Goal: Information Seeking & Learning: Check status

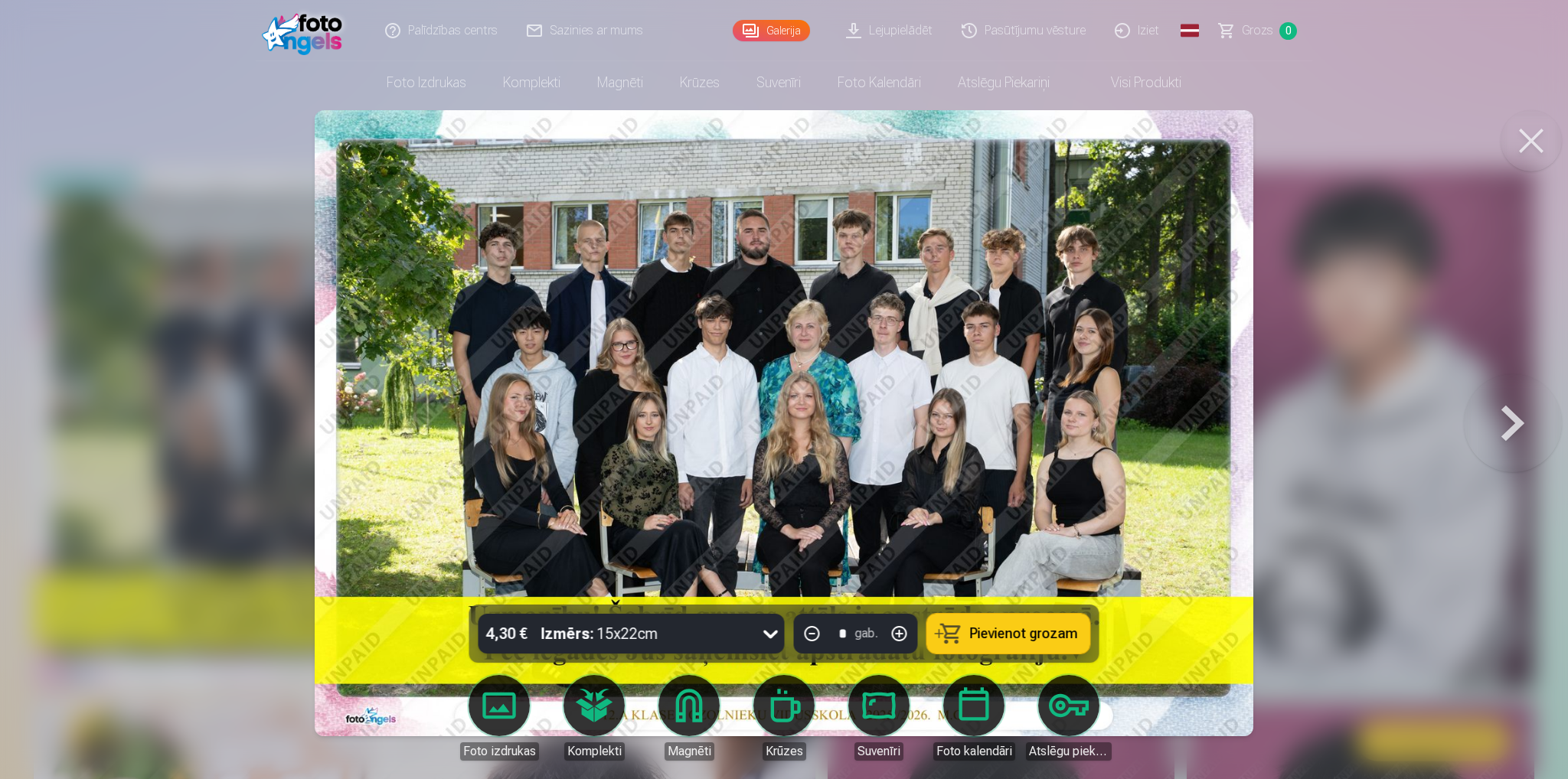
click at [781, 38] on link "Galerija" at bounding box center [772, 30] width 77 height 21
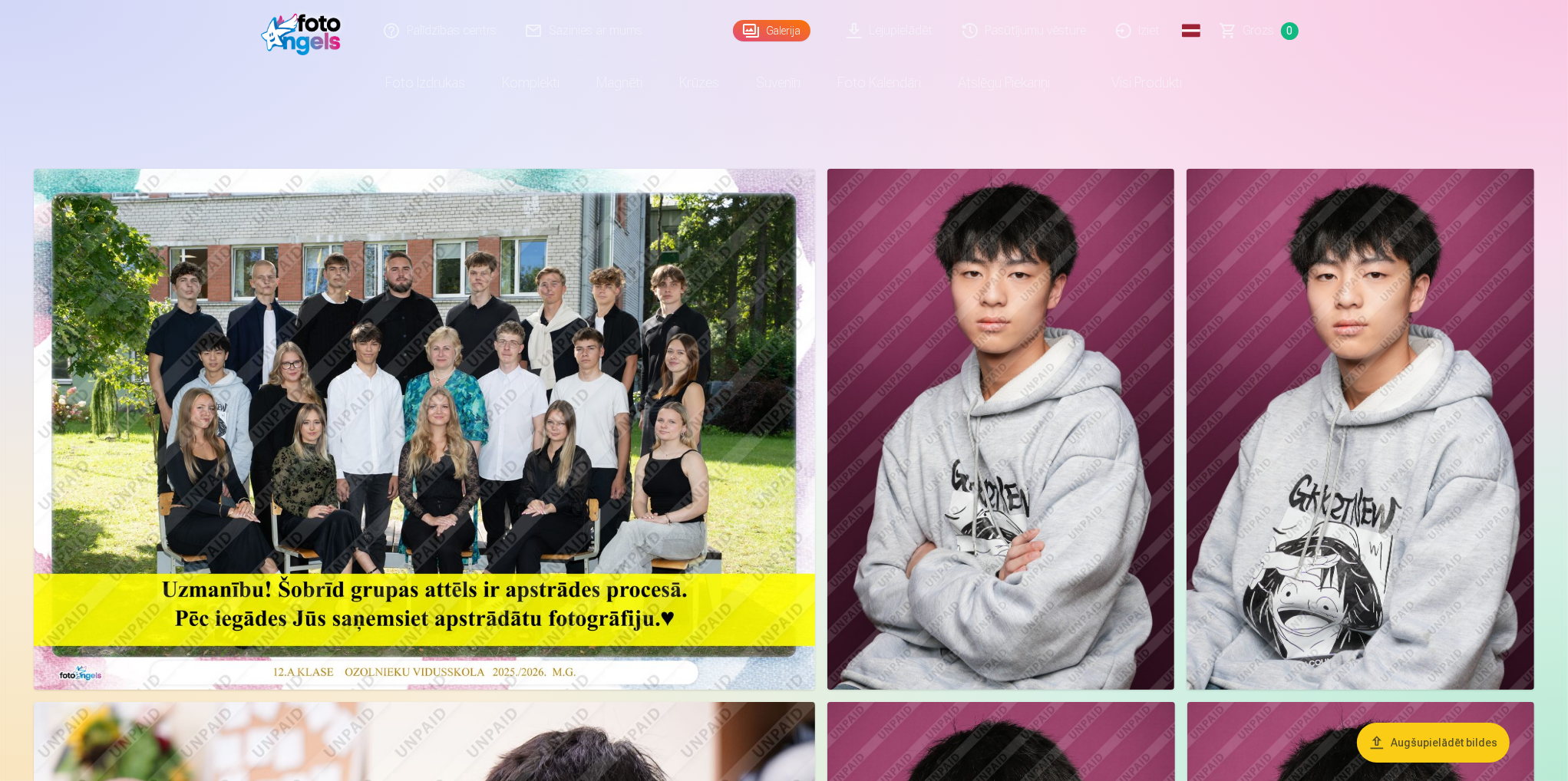
click at [1006, 22] on link "Pasūtījumu vēsture" at bounding box center [1025, 30] width 153 height 62
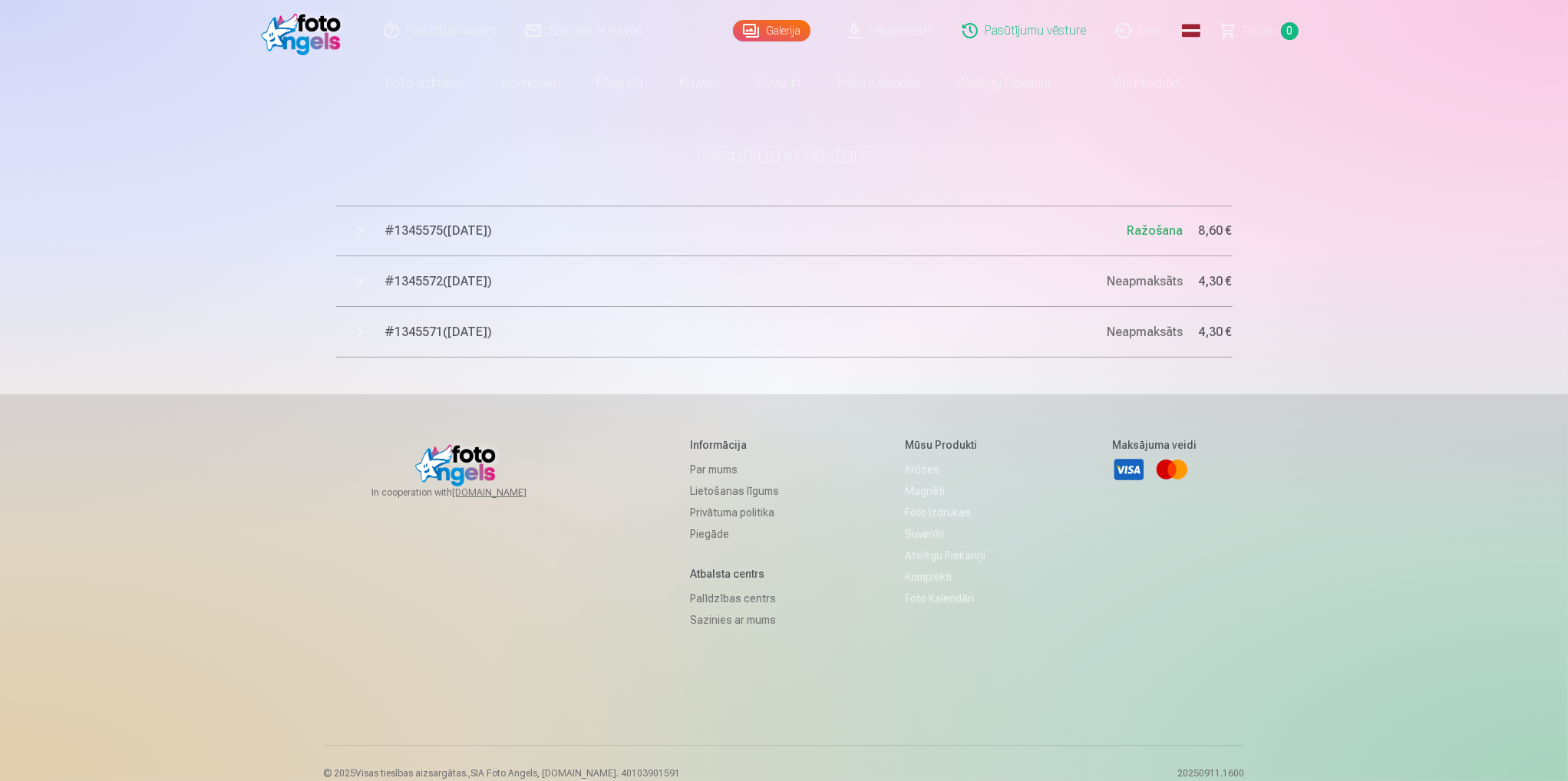
click at [808, 222] on span "# 1345575 ( [DATE] )" at bounding box center [756, 231] width 742 height 18
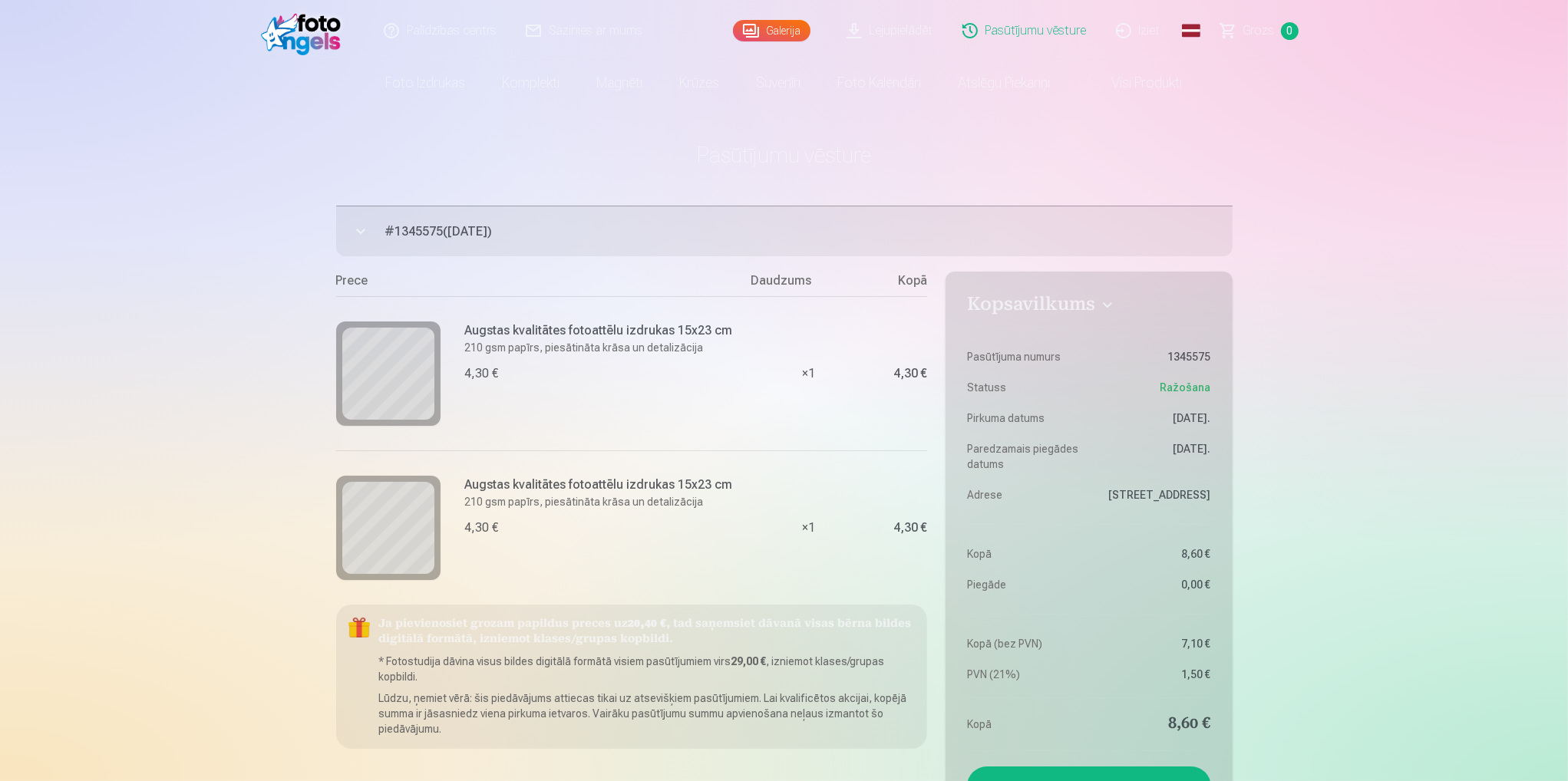
click at [374, 231] on button "# 1345575 ( [DATE] ) Ražošana 8,60 €" at bounding box center [784, 231] width 896 height 51
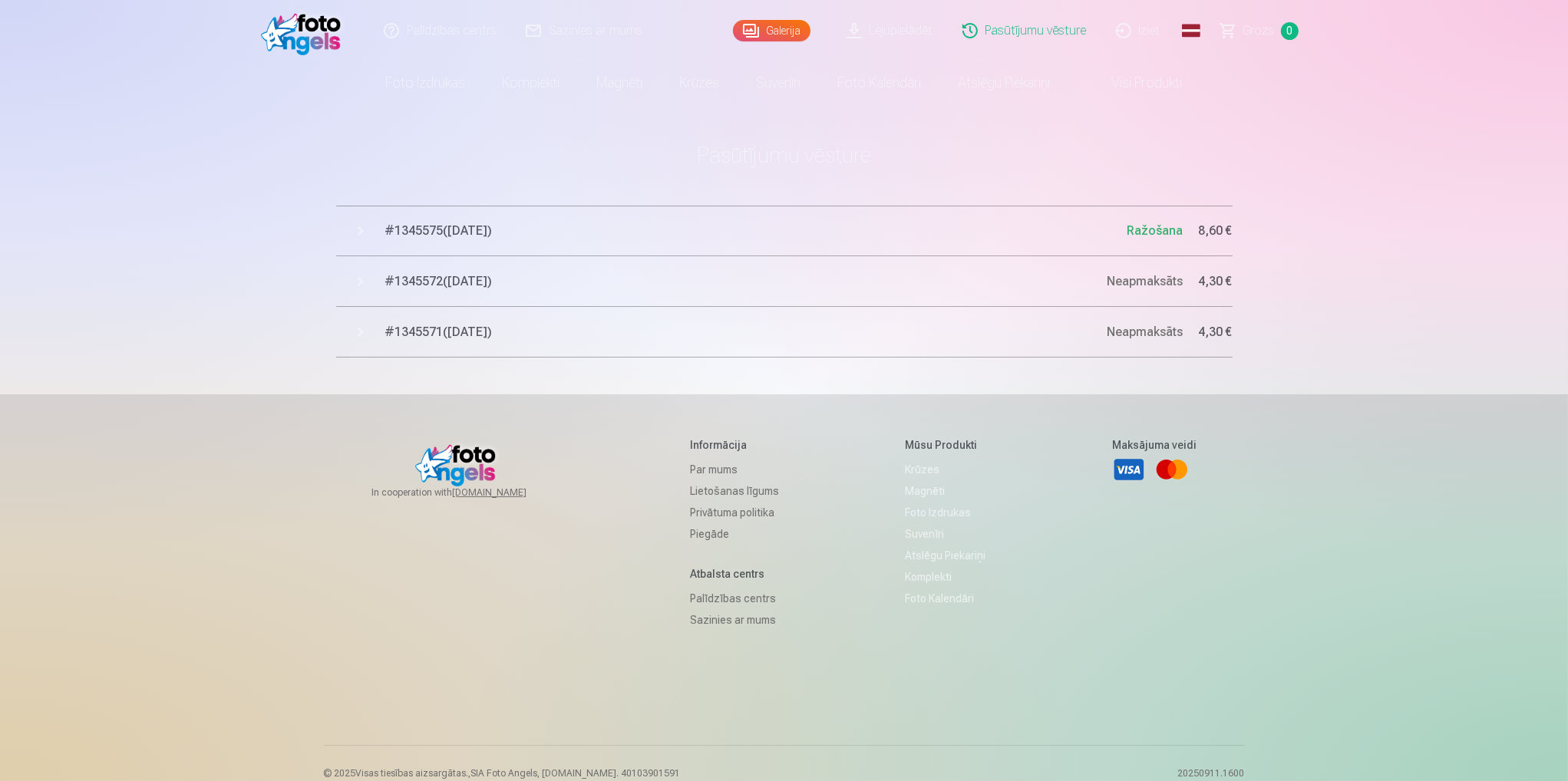
click at [444, 224] on span "# 1345575 ( [DATE] )" at bounding box center [756, 231] width 742 height 18
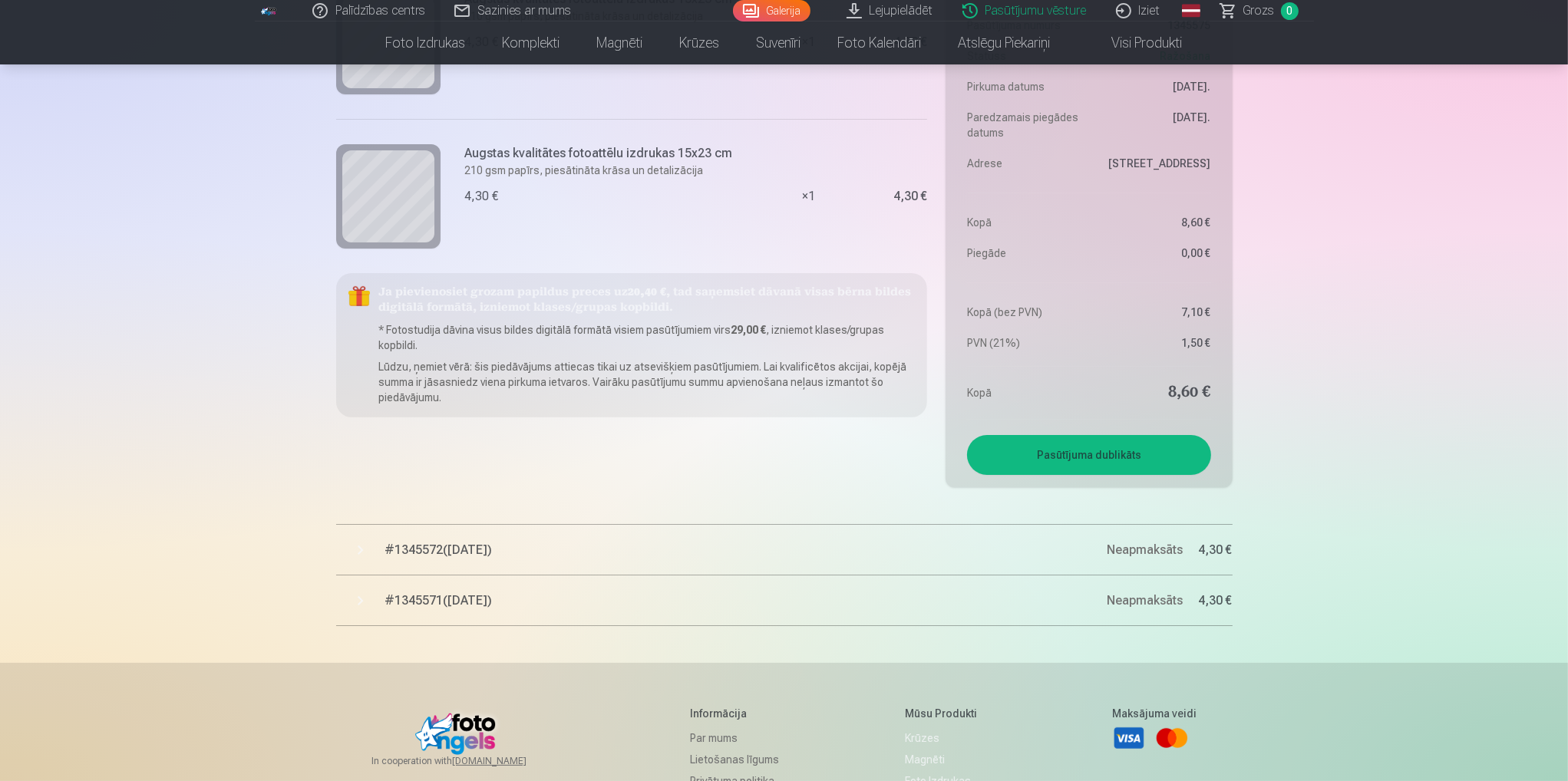
scroll to position [153, 0]
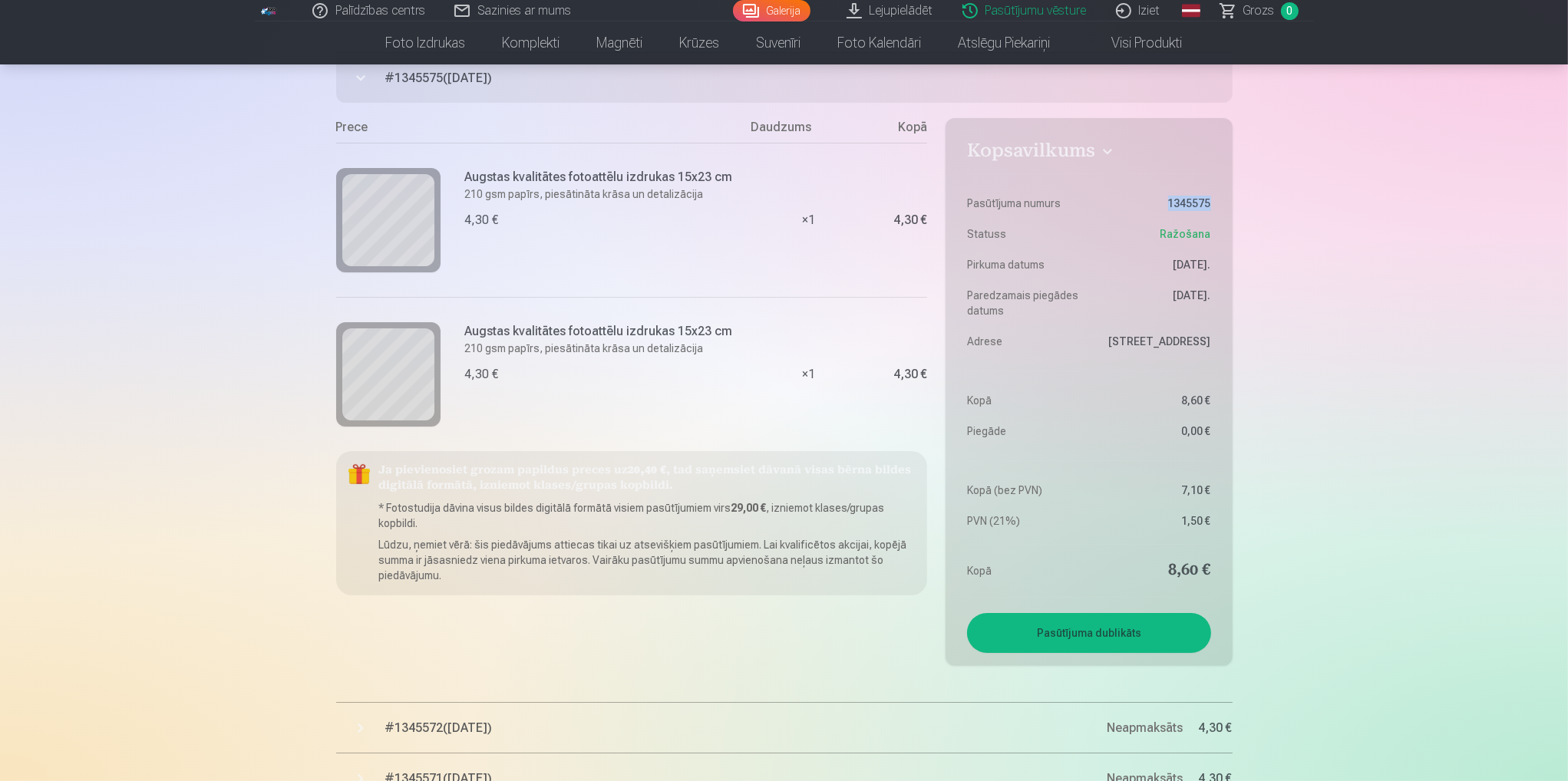
drag, startPoint x: 1196, startPoint y: 202, endPoint x: 1159, endPoint y: 200, distance: 37.1
click at [1159, 200] on aside "Kopsavilkums Pasūtījuma numurs 1345575 Statuss Ražošana Pirkuma datums 12.09.20…" at bounding box center [1089, 391] width 286 height 547
copy dd "1345575"
